Goal: Check status: Check status

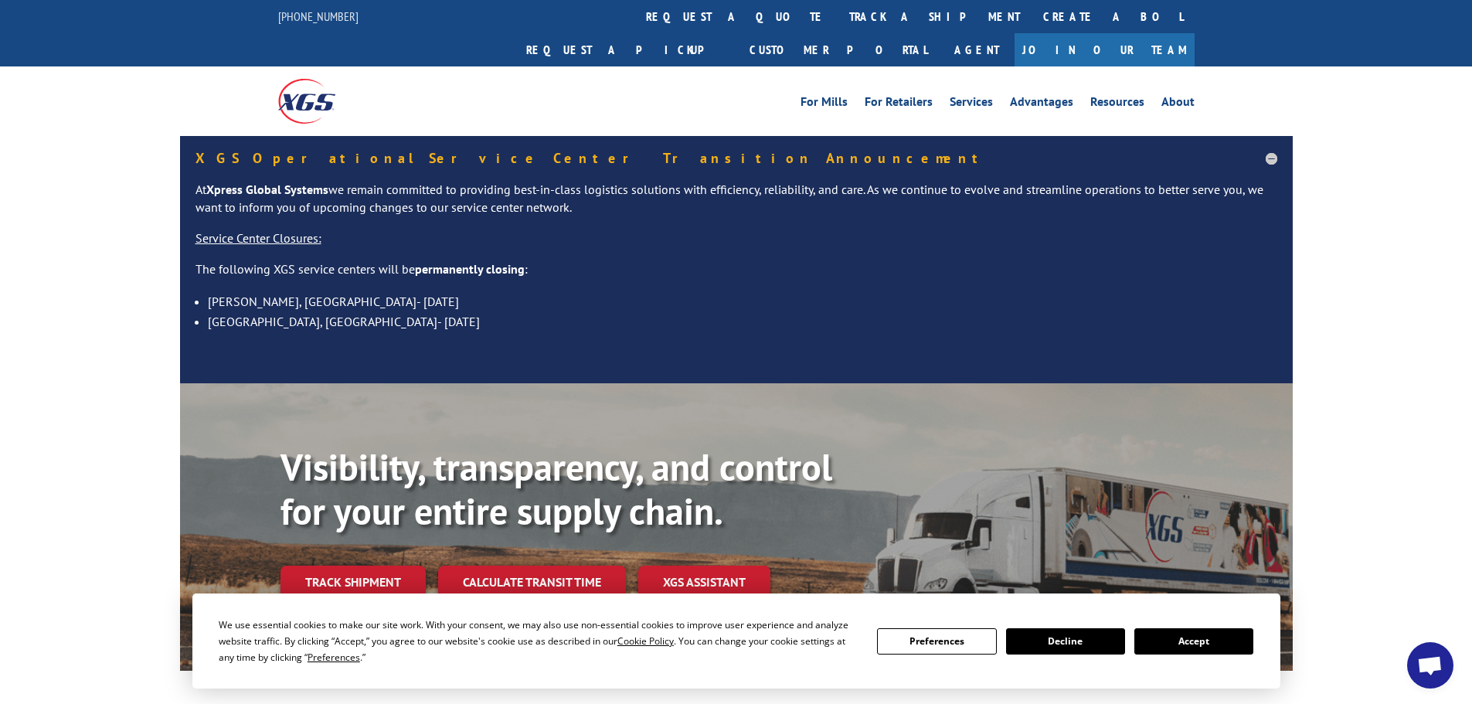
click at [345, 566] on link "Track shipment" at bounding box center [352, 582] width 145 height 32
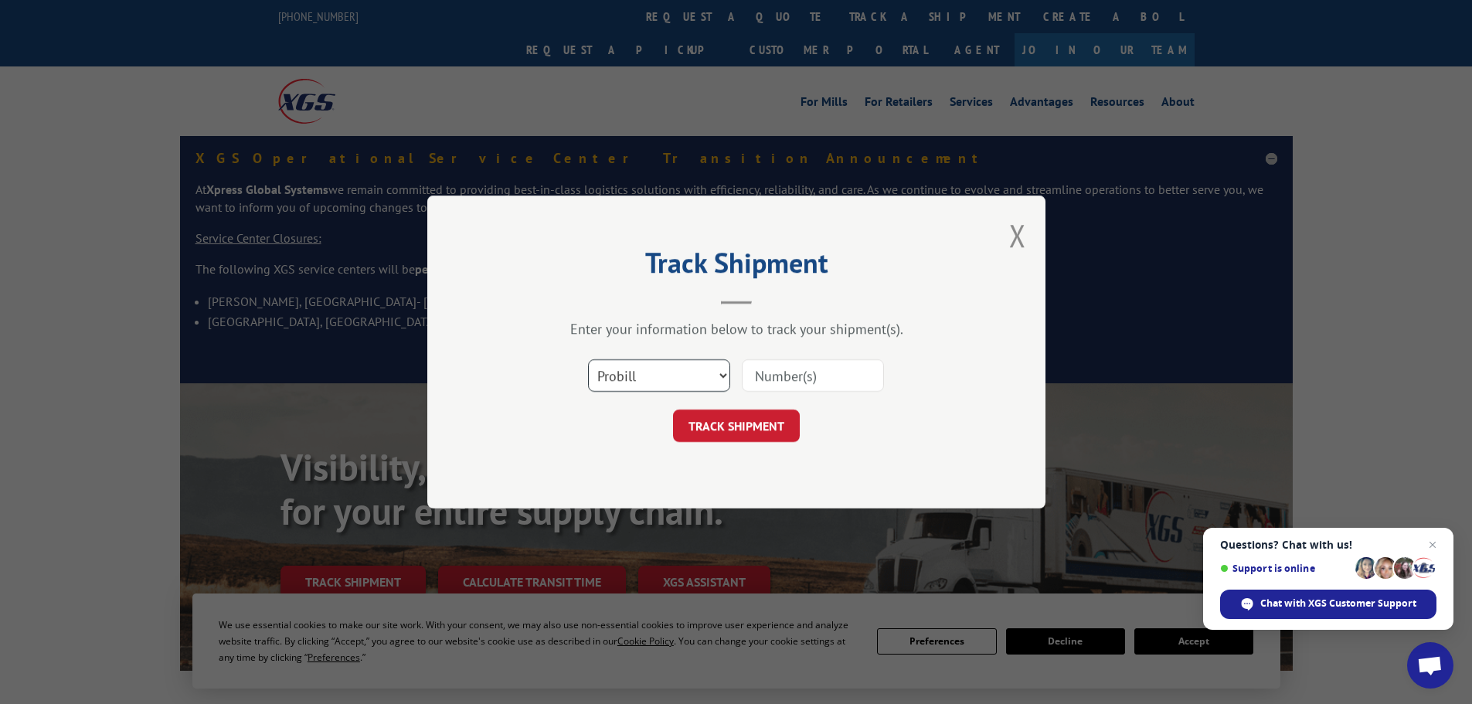
click at [679, 369] on select "Select category... Probill BOL PO" at bounding box center [659, 375] width 142 height 32
select select "po"
click at [588, 359] on select "Select category... Probill BOL PO" at bounding box center [659, 375] width 142 height 32
click at [782, 375] on input at bounding box center [813, 375] width 142 height 32
paste input "41491848"
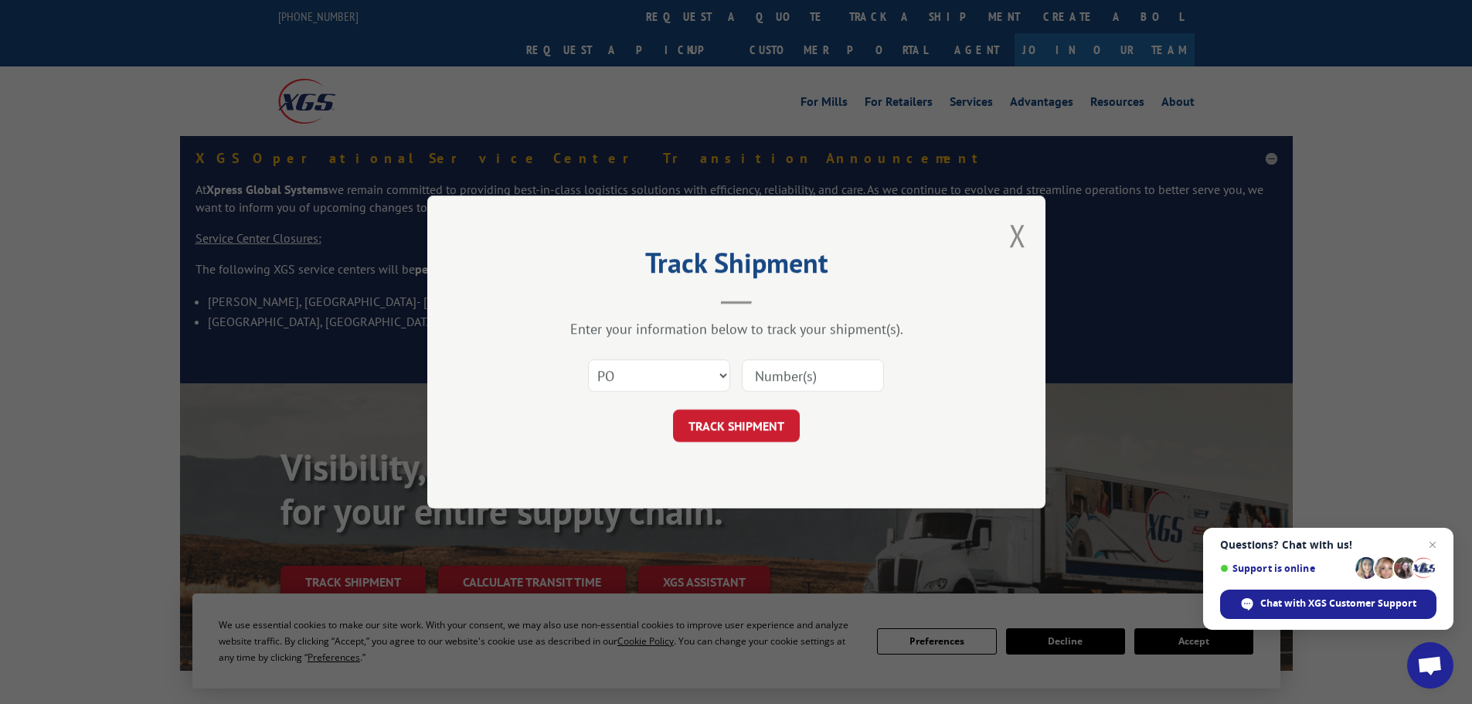
type input "41491848"
click button "TRACK SHIPMENT" at bounding box center [736, 425] width 127 height 32
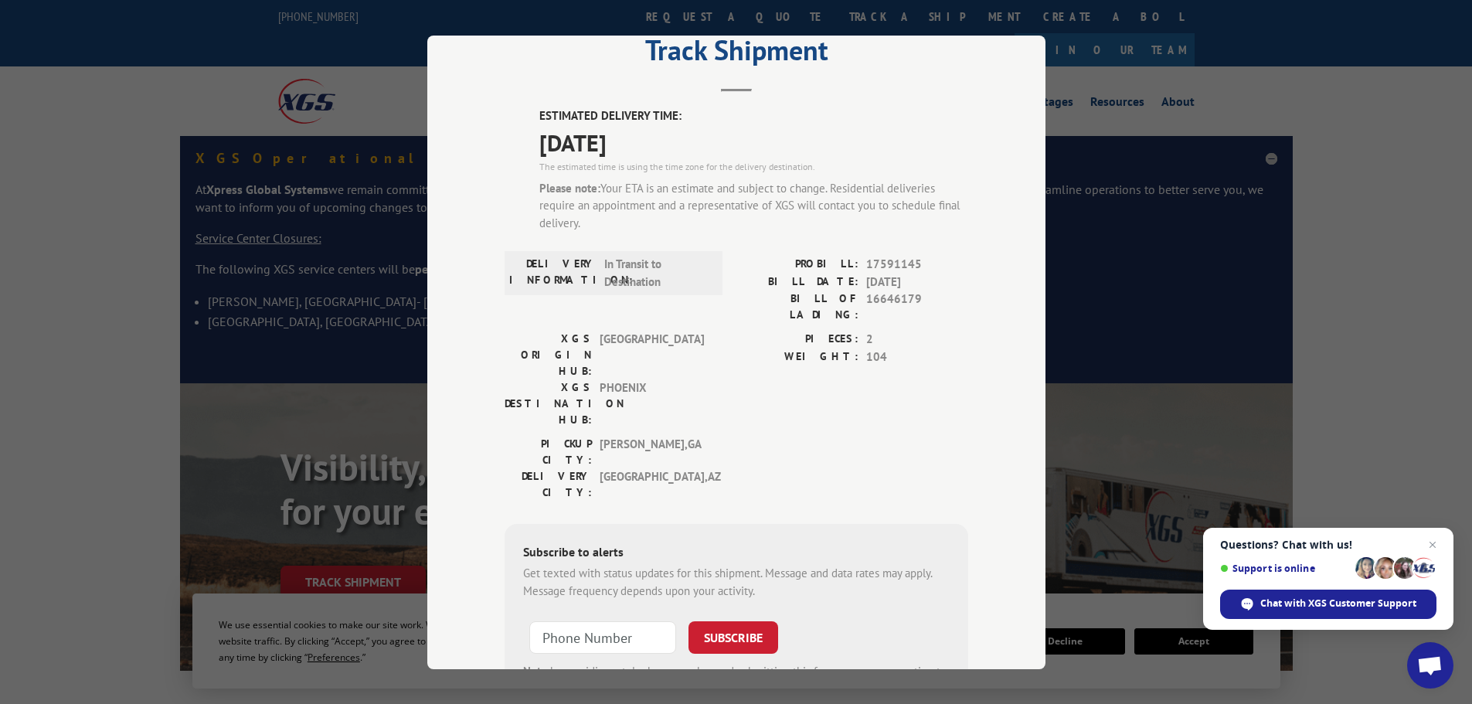
scroll to position [133, 0]
